Goal: Information Seeking & Learning: Learn about a topic

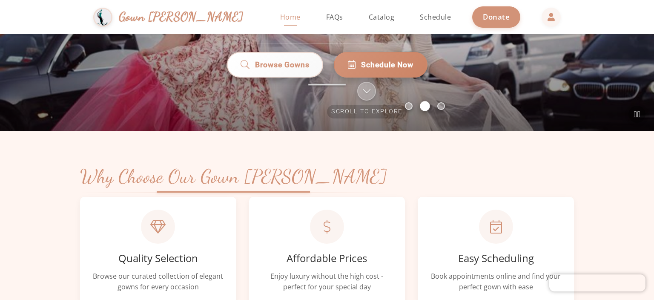
scroll to position [85, 0]
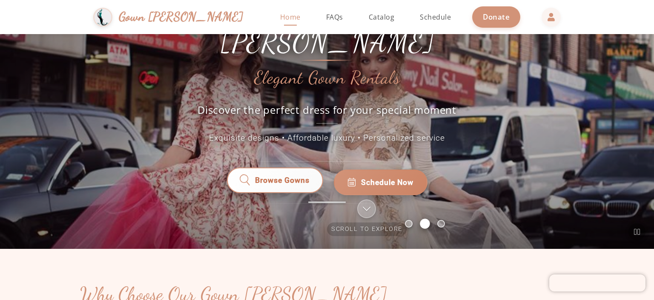
click at [273, 177] on span "Browse Gowns" at bounding box center [282, 182] width 55 height 11
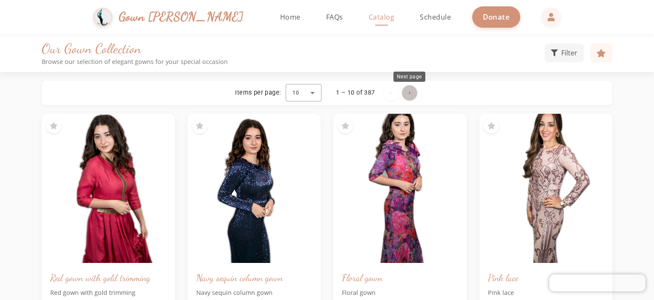
click at [412, 92] on span "Next page" at bounding box center [409, 93] width 20 height 20
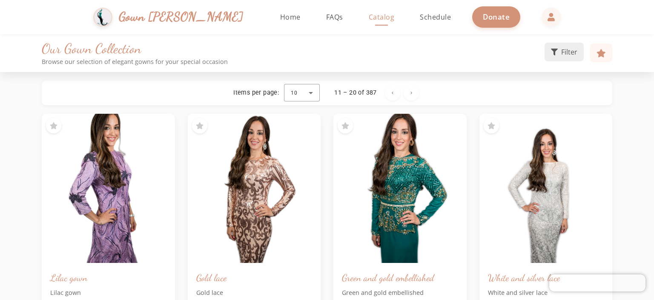
click at [565, 54] on span "Filter" at bounding box center [569, 52] width 16 height 10
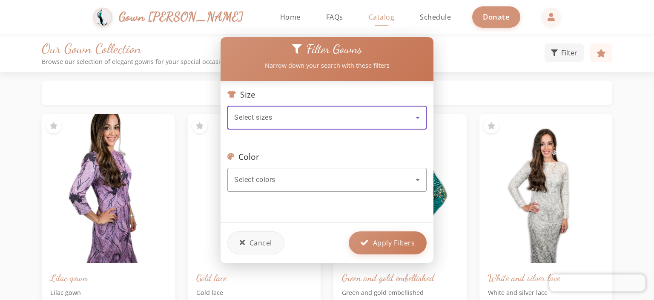
click at [419, 112] on icon at bounding box center [418, 117] width 10 height 10
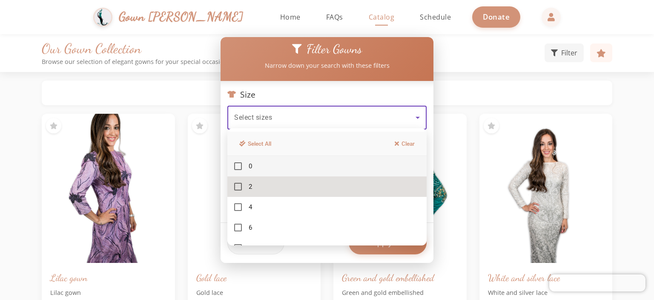
click at [246, 187] on mat-option "2" at bounding box center [326, 186] width 199 height 20
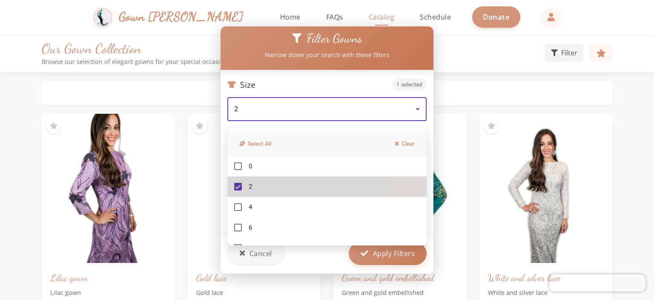
click at [246, 187] on mat-option "2" at bounding box center [326, 186] width 199 height 20
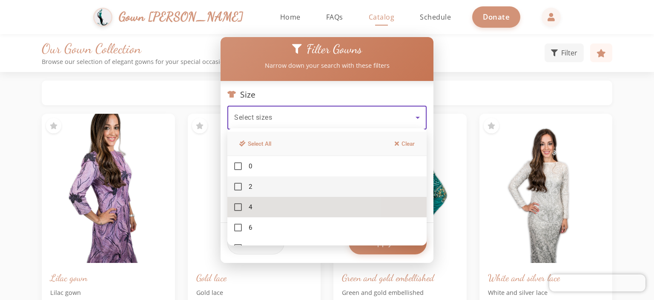
click at [241, 207] on mat-pseudo-checkbox at bounding box center [238, 207] width 8 height 8
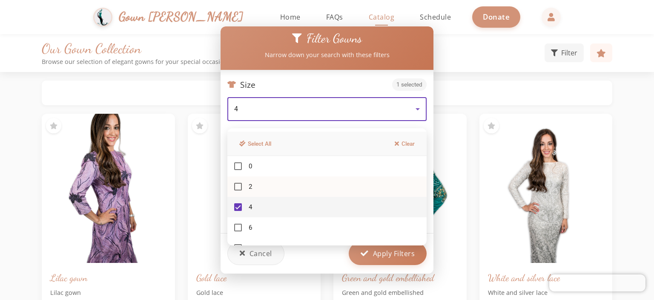
click at [239, 187] on mat-pseudo-checkbox at bounding box center [238, 187] width 8 height 8
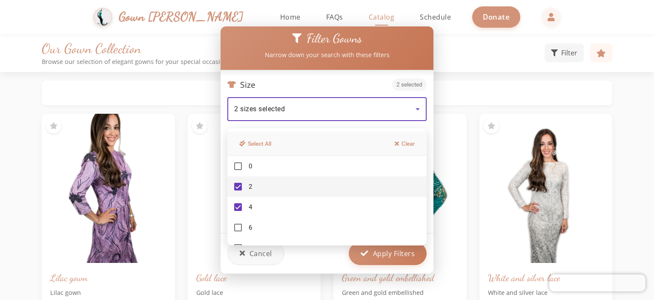
click at [414, 41] on div at bounding box center [327, 150] width 654 height 300
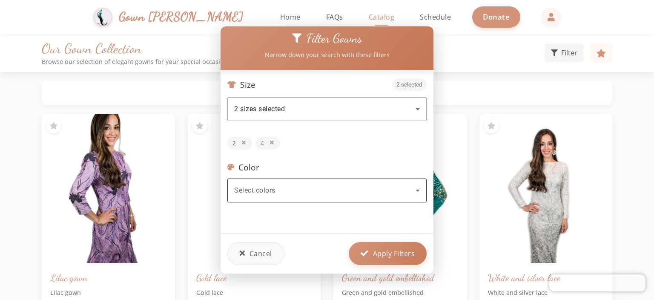
click at [419, 185] on icon at bounding box center [418, 190] width 10 height 10
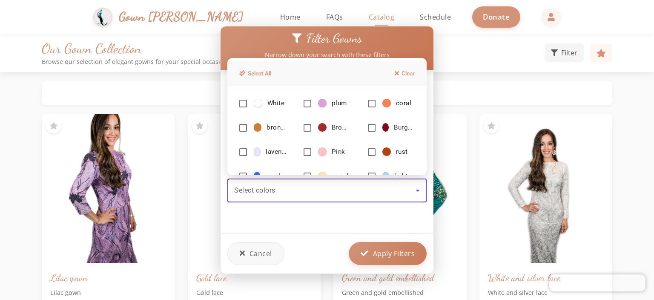
scroll to position [85, 0]
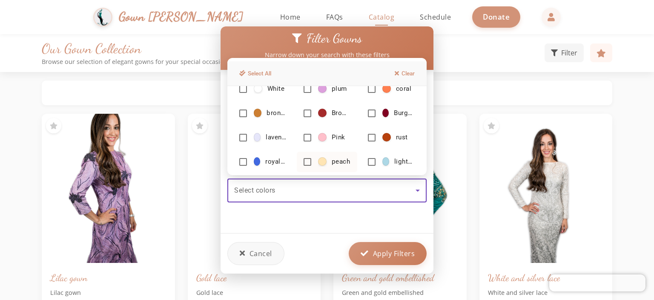
click at [309, 159] on mat-pseudo-checkbox at bounding box center [308, 162] width 8 height 8
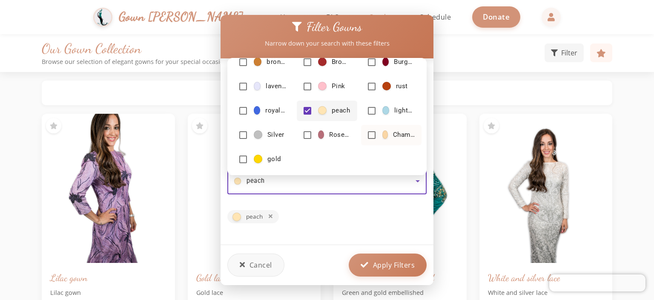
scroll to position [97, 0]
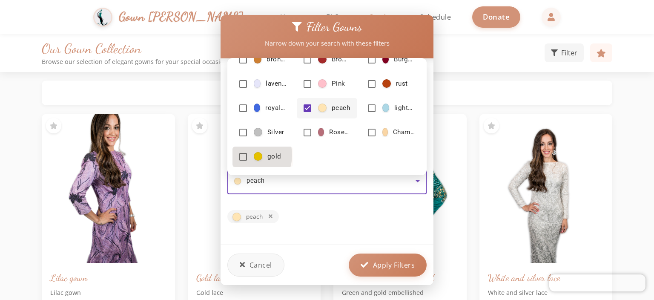
click at [244, 155] on mat-pseudo-checkbox at bounding box center [243, 157] width 8 height 8
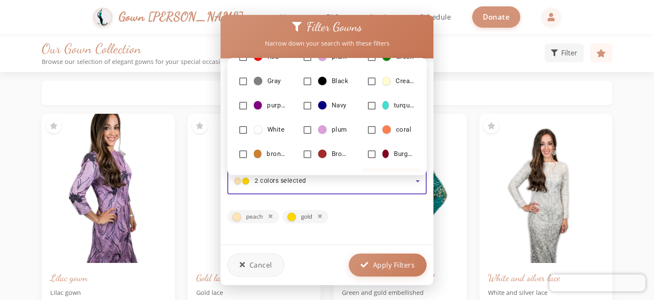
scroll to position [0, 0]
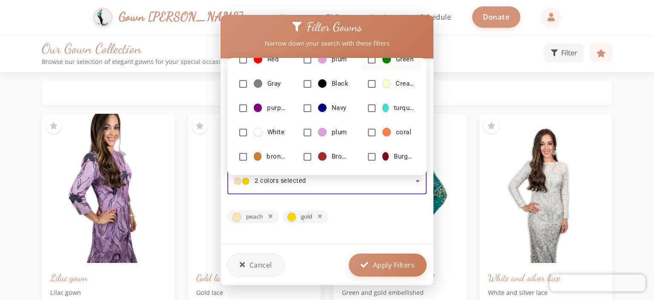
click at [368, 63] on mat-pseudo-checkbox at bounding box center [372, 60] width 8 height 8
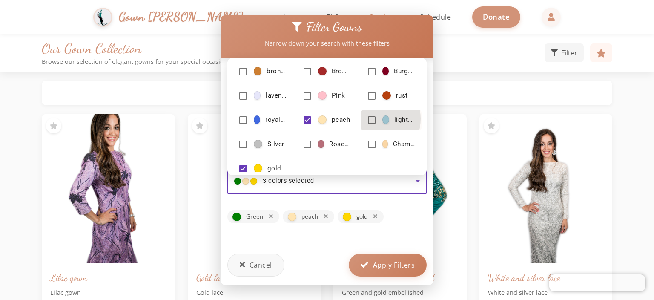
click at [369, 119] on mat-pseudo-checkbox at bounding box center [372, 120] width 8 height 8
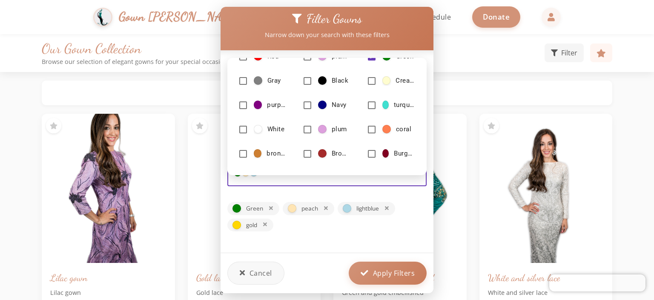
scroll to position [0, 0]
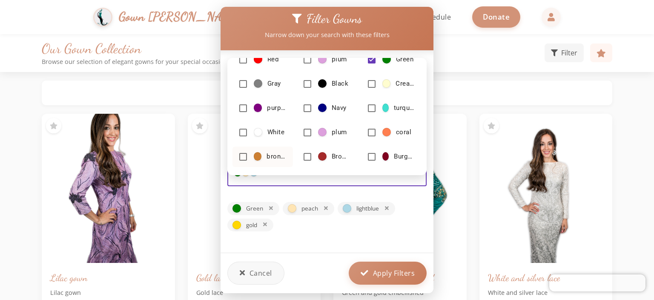
click at [242, 157] on mat-pseudo-checkbox at bounding box center [243, 157] width 8 height 8
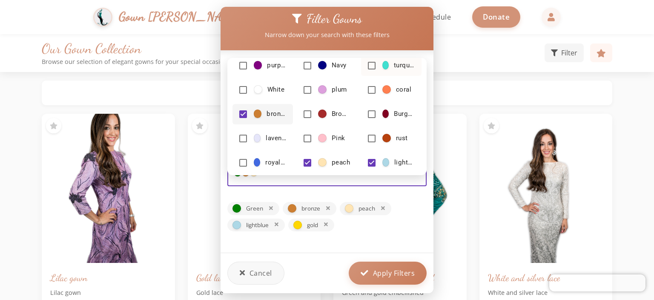
scroll to position [85, 0]
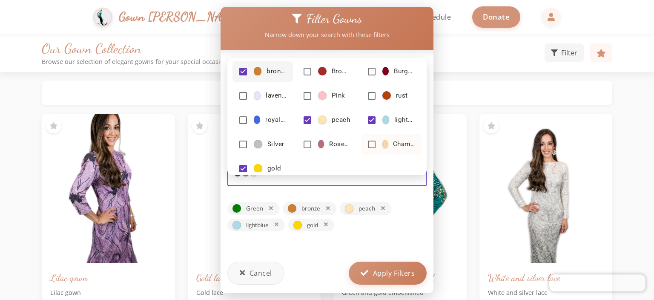
click at [368, 142] on mat-pseudo-checkbox at bounding box center [372, 145] width 8 height 8
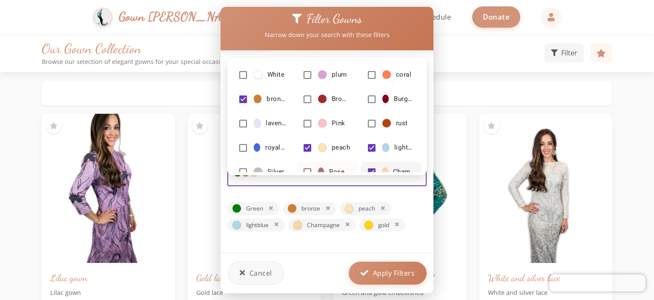
scroll to position [43, 0]
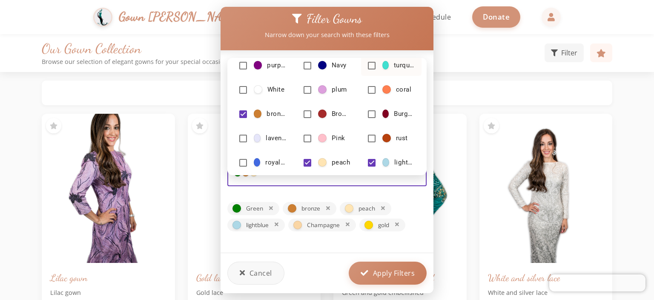
click at [370, 66] on mat-pseudo-checkbox at bounding box center [372, 66] width 8 height 8
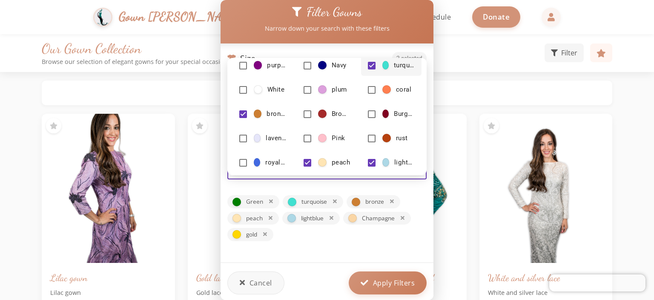
click at [394, 276] on div at bounding box center [327, 150] width 654 height 300
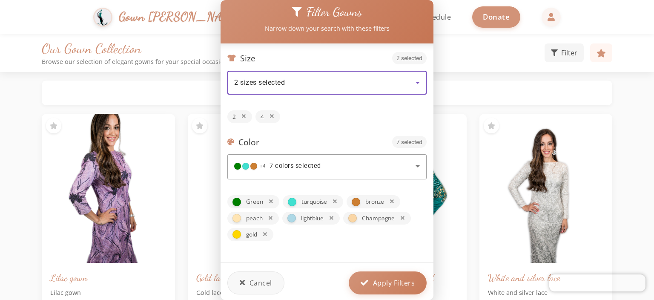
click at [419, 84] on icon at bounding box center [418, 83] width 10 height 10
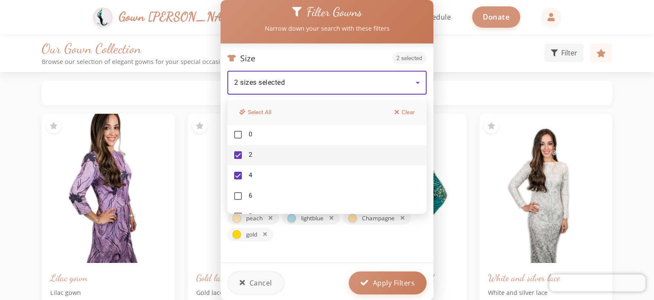
click at [378, 286] on div at bounding box center [327, 150] width 654 height 300
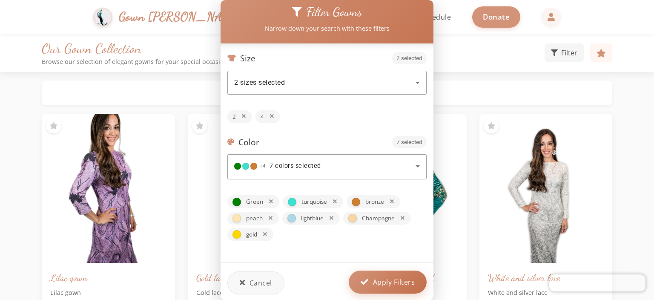
click at [385, 283] on span "Apply Filters" at bounding box center [394, 282] width 42 height 10
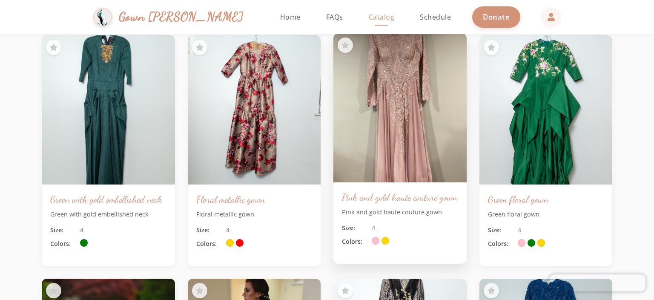
scroll to position [894, 0]
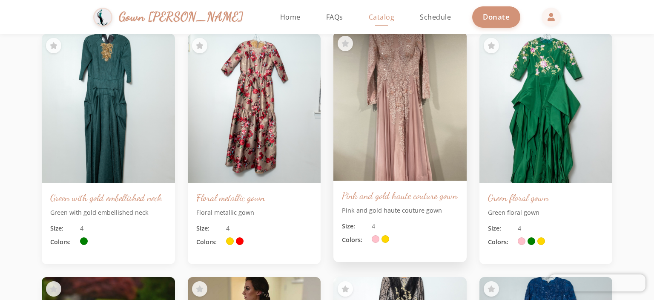
click at [405, 143] on img at bounding box center [400, 106] width 140 height 157
click at [413, 116] on img at bounding box center [400, 106] width 140 height 157
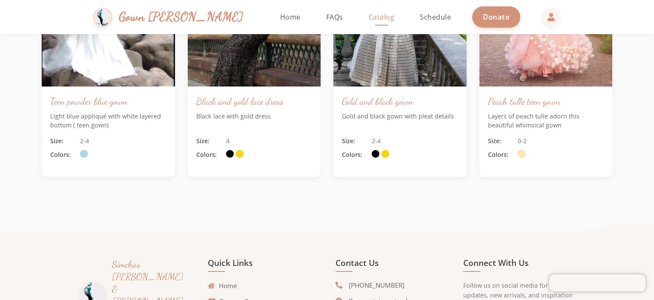
scroll to position [3066, 0]
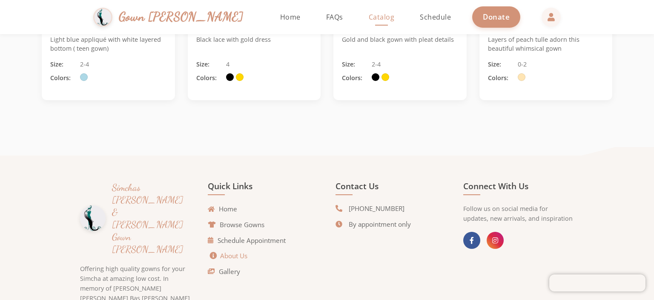
click at [241, 257] on link "About Us" at bounding box center [228, 256] width 37 height 10
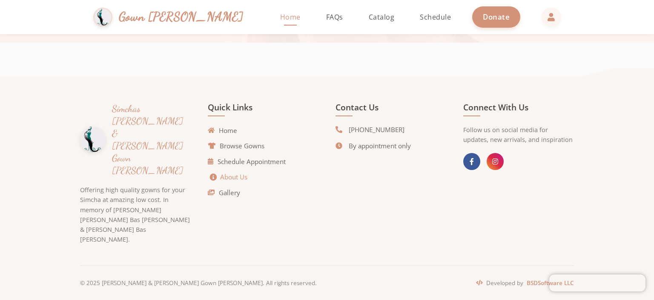
scroll to position [1896, 0]
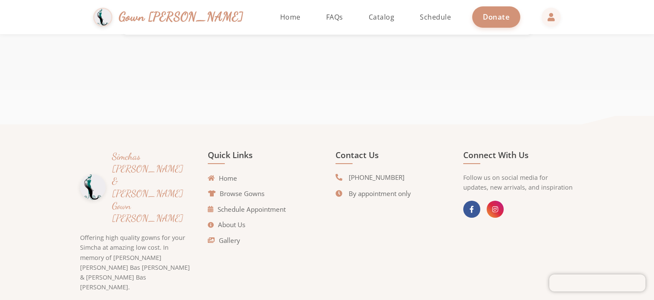
scroll to position [784, 0]
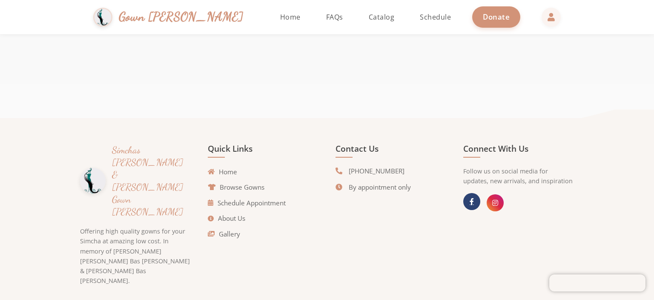
click at [468, 206] on link at bounding box center [471, 201] width 17 height 17
